Goal: Task Accomplishment & Management: Use online tool/utility

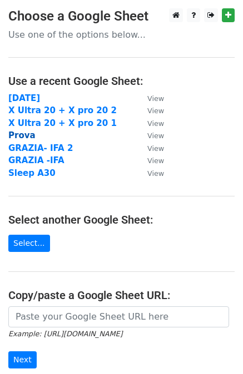
click at [27, 138] on strong "Prova" at bounding box center [21, 135] width 27 height 10
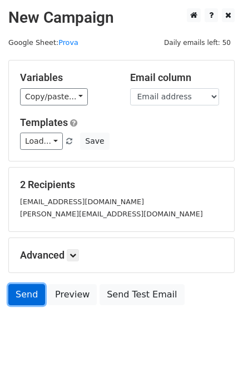
click at [26, 289] on link "Send" at bounding box center [26, 294] width 37 height 21
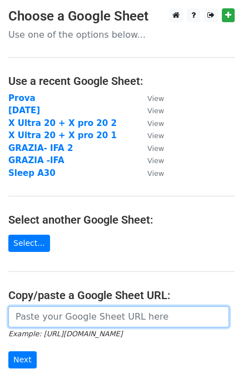
click at [27, 315] on input "url" at bounding box center [118, 316] width 220 height 21
paste input "[URL][DOMAIN_NAME]"
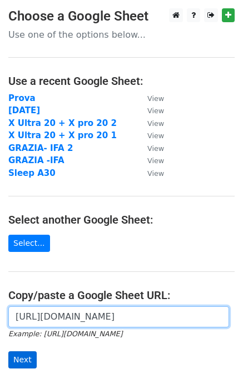
type input "[URL][DOMAIN_NAME]"
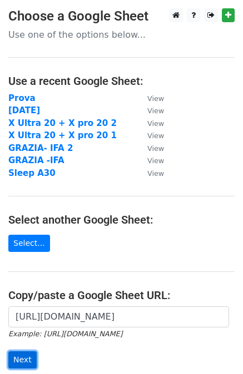
scroll to position [0, 0]
click at [22, 356] on input "Next" at bounding box center [22, 359] width 28 height 17
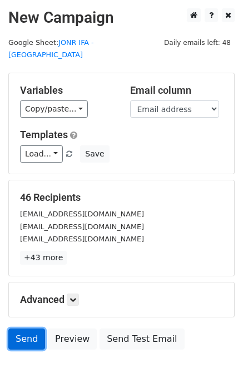
click at [23, 329] on link "Send" at bounding box center [26, 339] width 37 height 21
